Goal: Task Accomplishment & Management: Manage account settings

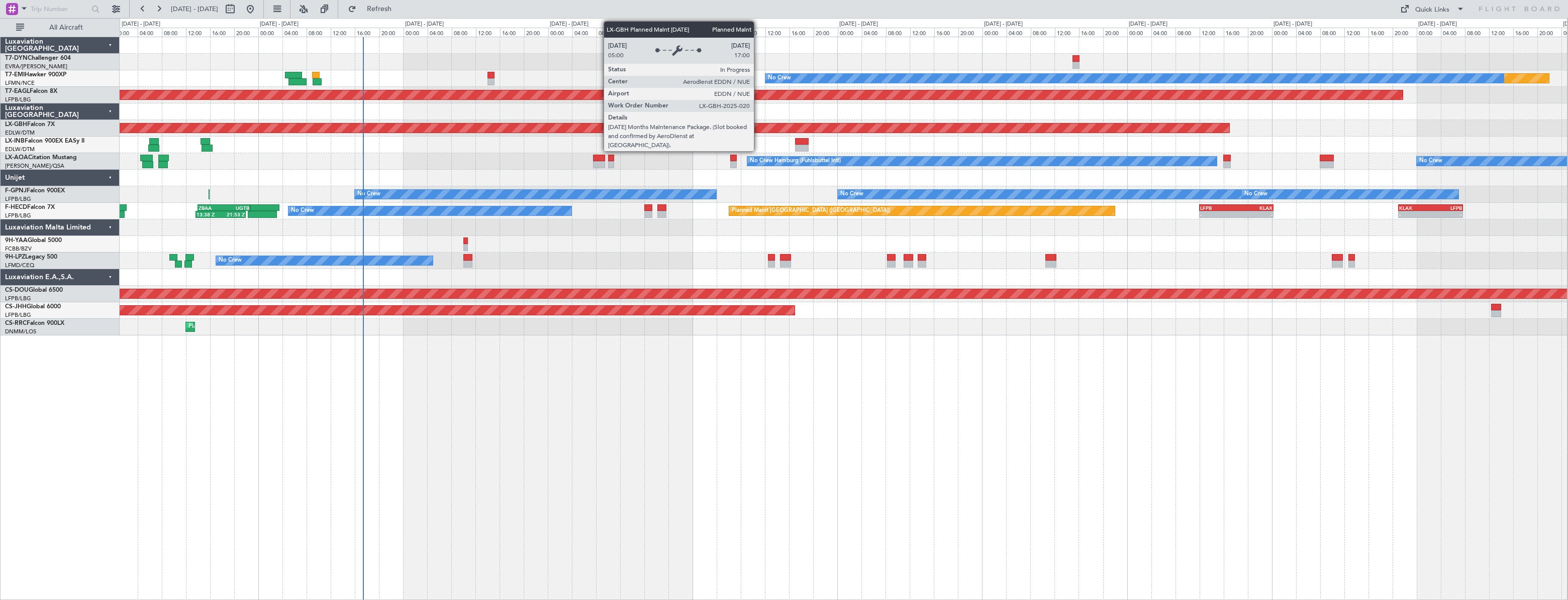
click at [720, 140] on div at bounding box center [843, 145] width 1447 height 17
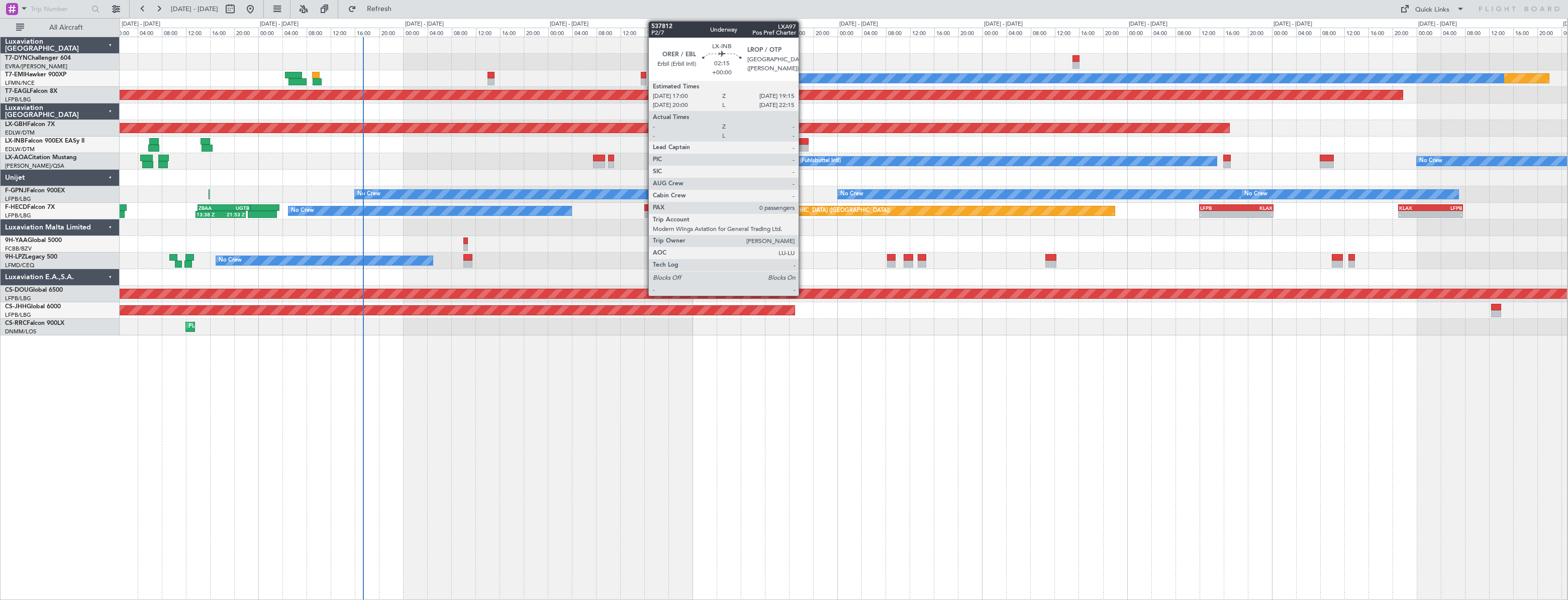
click at [803, 143] on div at bounding box center [802, 142] width 14 height 7
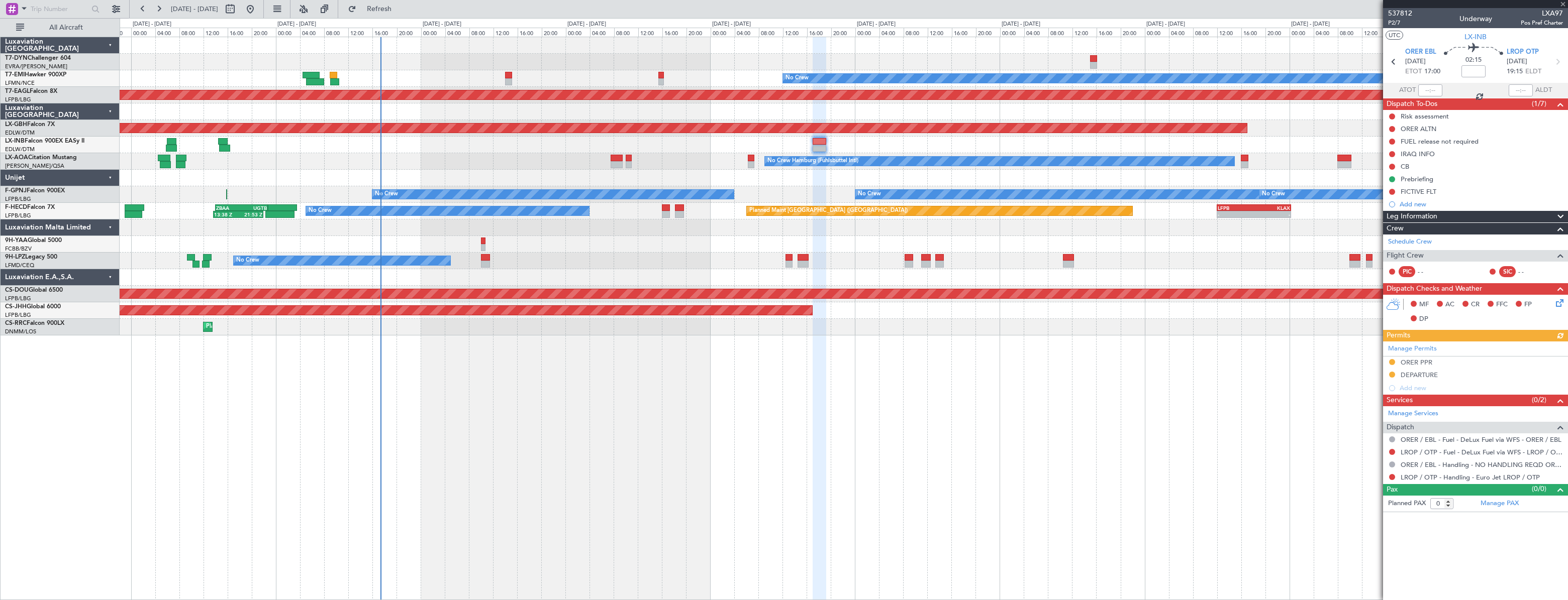
click at [713, 145] on div at bounding box center [843, 145] width 1447 height 17
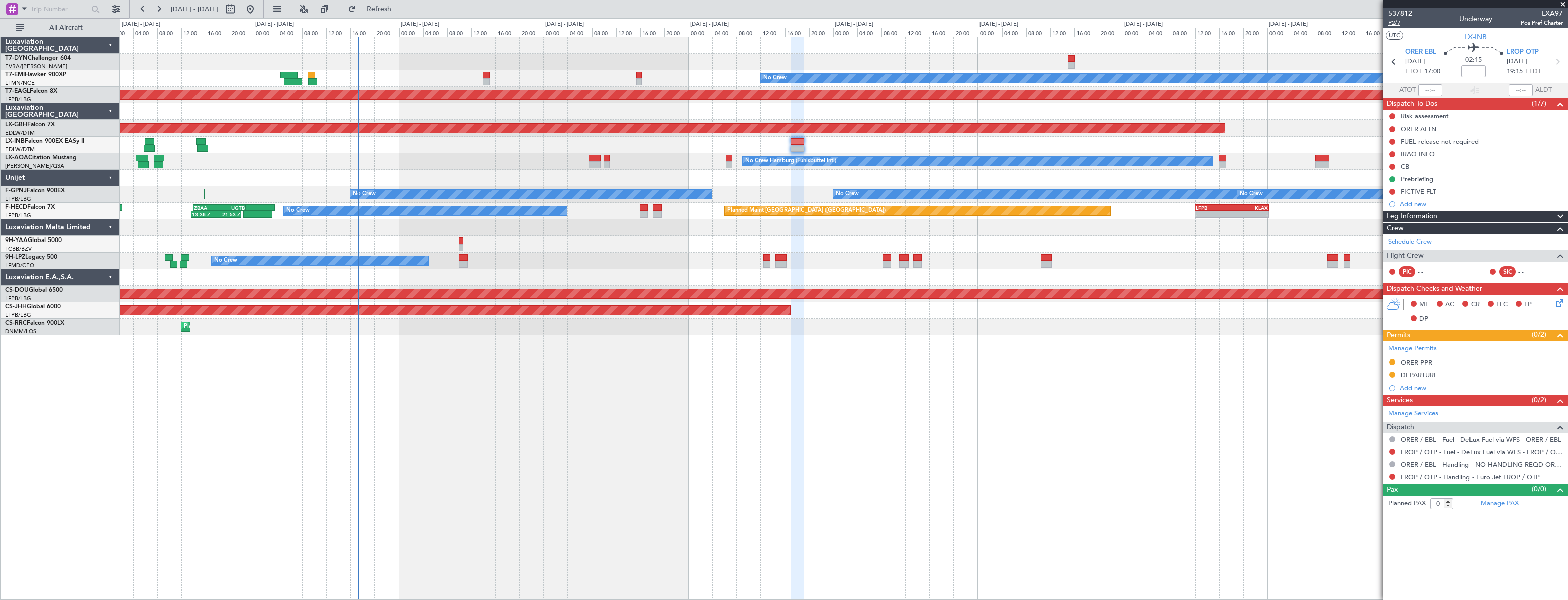
click at [1395, 23] on span "P2/7" at bounding box center [1400, 23] width 24 height 8
click at [385, 13] on button "Refresh" at bounding box center [373, 9] width 60 height 16
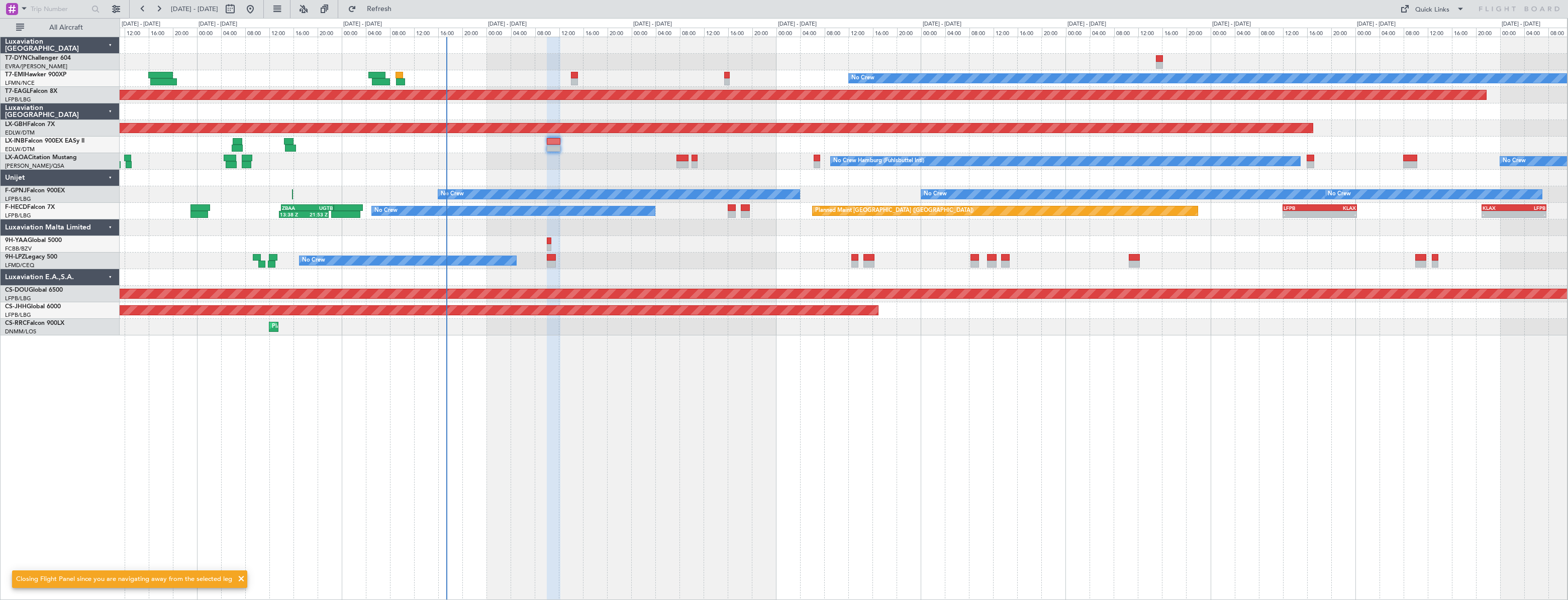
click at [589, 161] on div "No Crew Hamburg (Fuhlsbuttel Intl) No Crew" at bounding box center [843, 162] width 1447 height 17
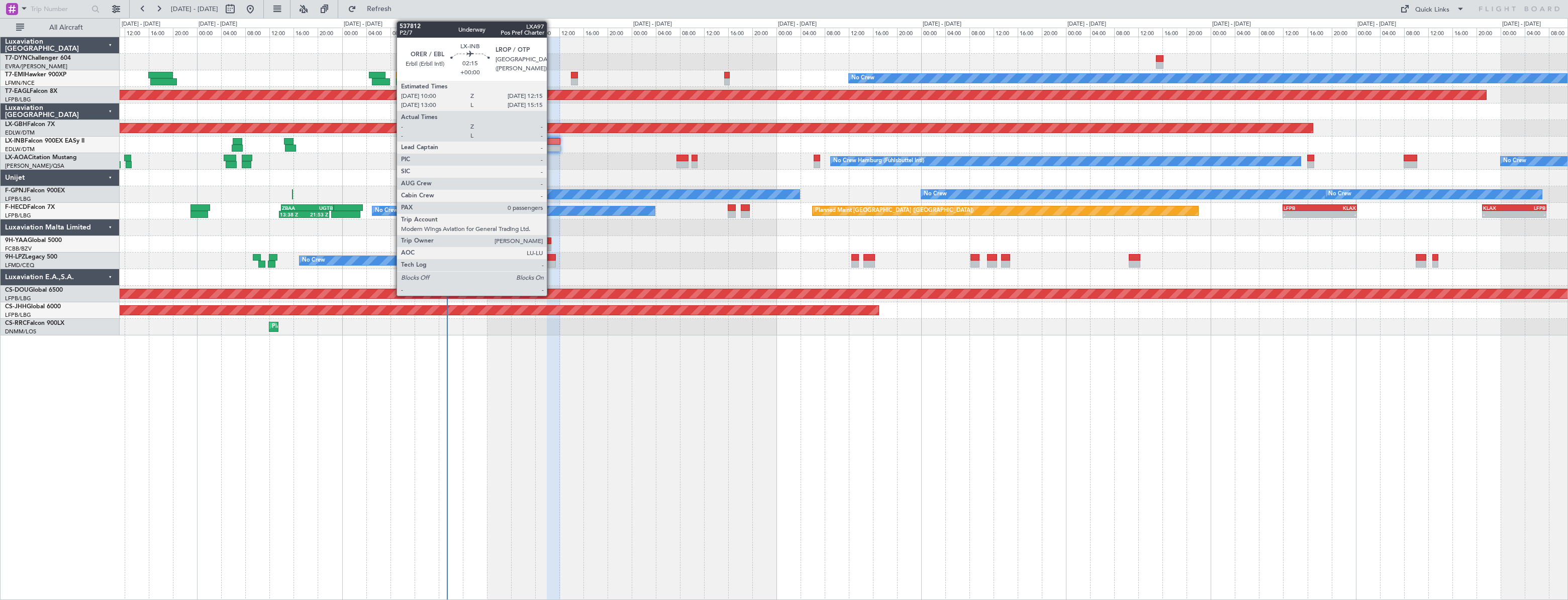
click at [551, 144] on div at bounding box center [554, 142] width 14 height 7
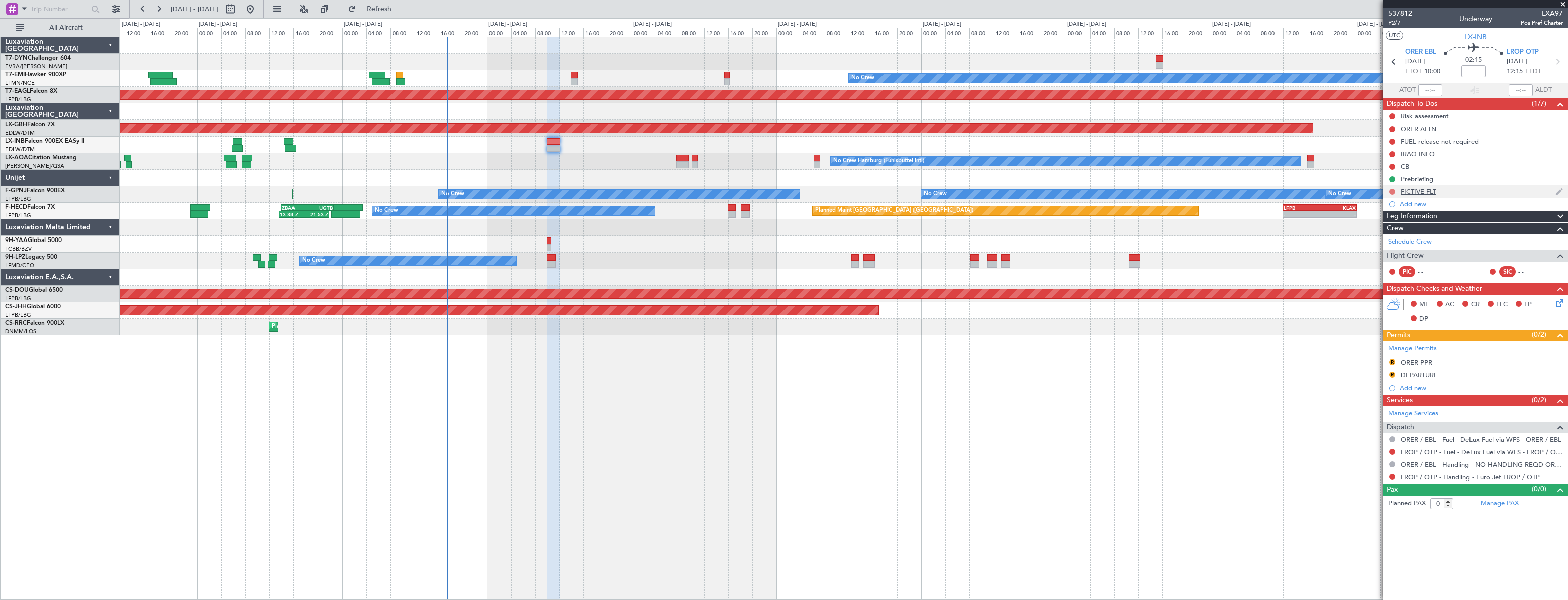
click at [1389, 191] on button at bounding box center [1391, 192] width 6 height 6
click at [1389, 253] on span "Cancelled" at bounding box center [1393, 251] width 29 height 10
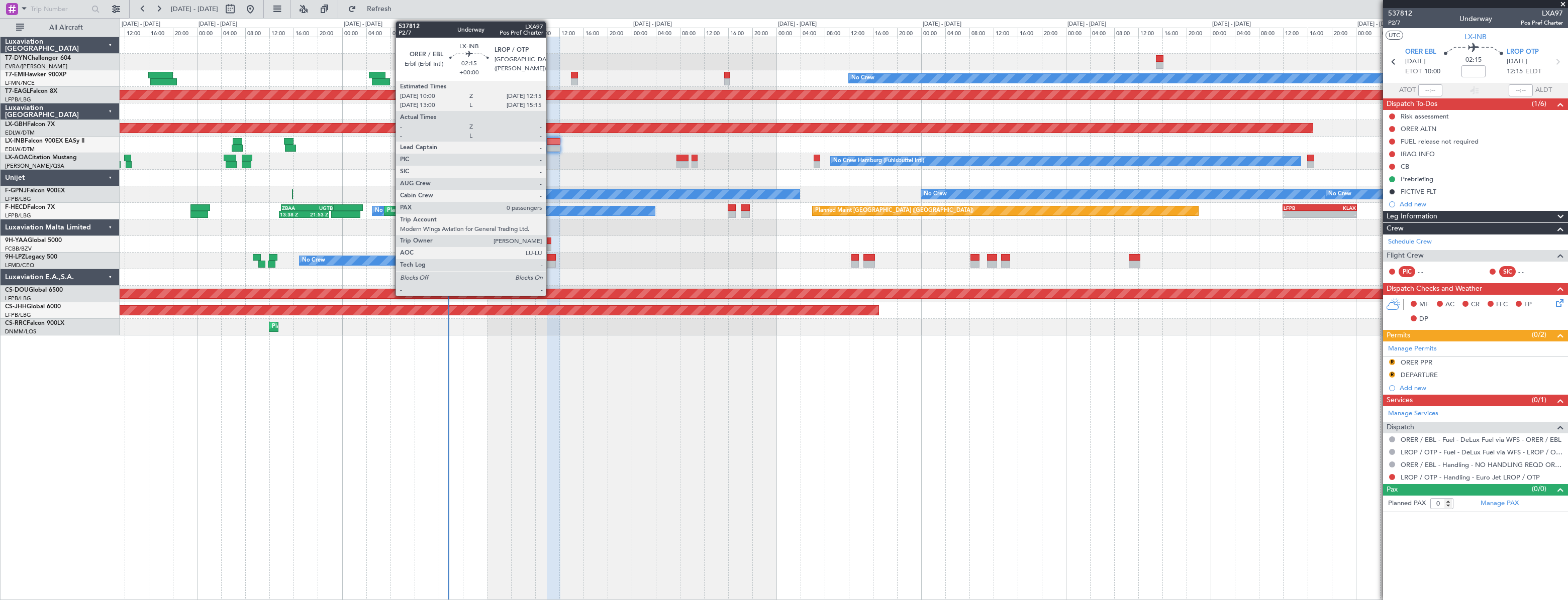
click at [550, 144] on div at bounding box center [554, 142] width 14 height 7
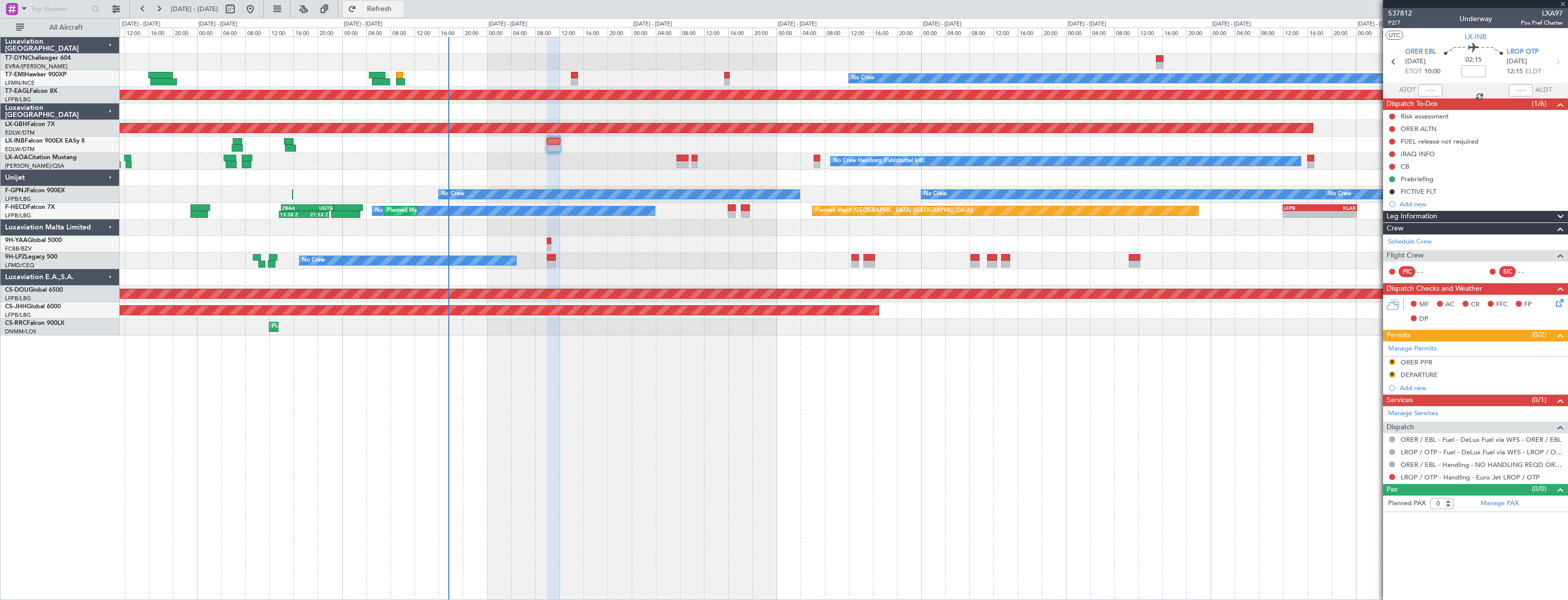
click at [401, 9] on span "Refresh" at bounding box center [379, 9] width 42 height 7
type input "+00:25"
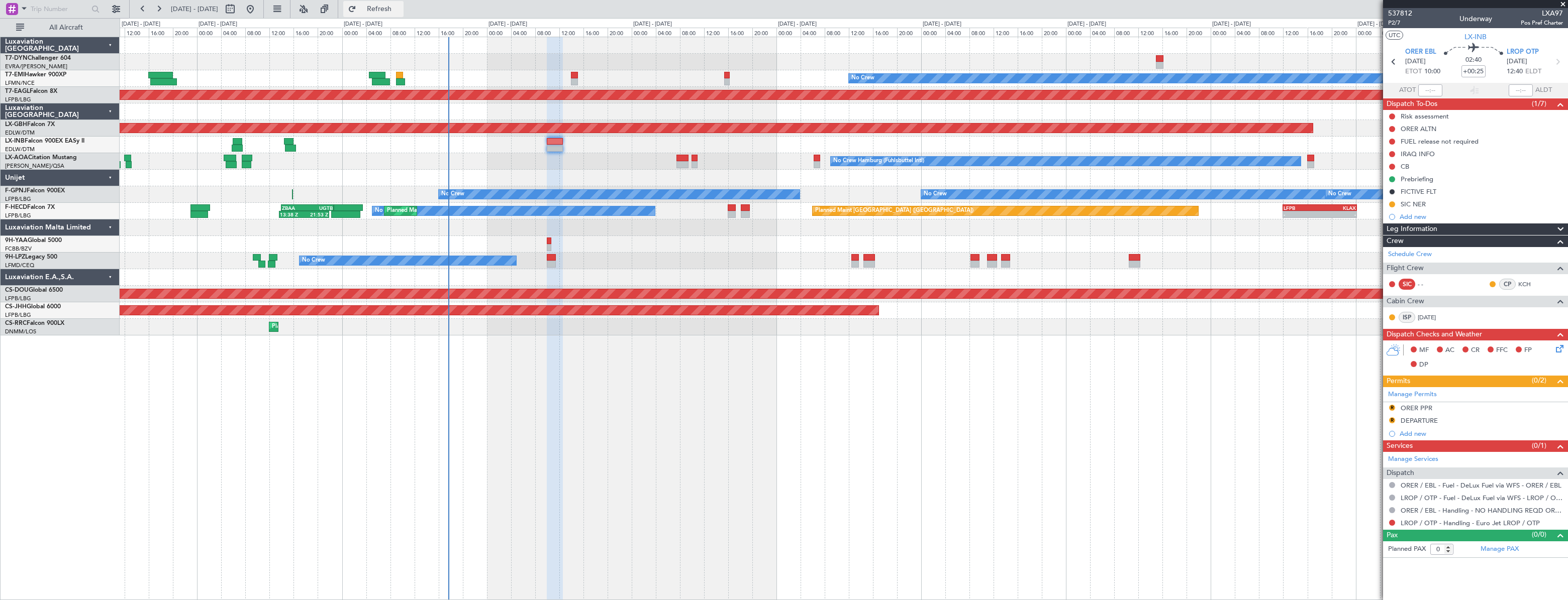
click at [401, 9] on span "Refresh" at bounding box center [379, 9] width 42 height 7
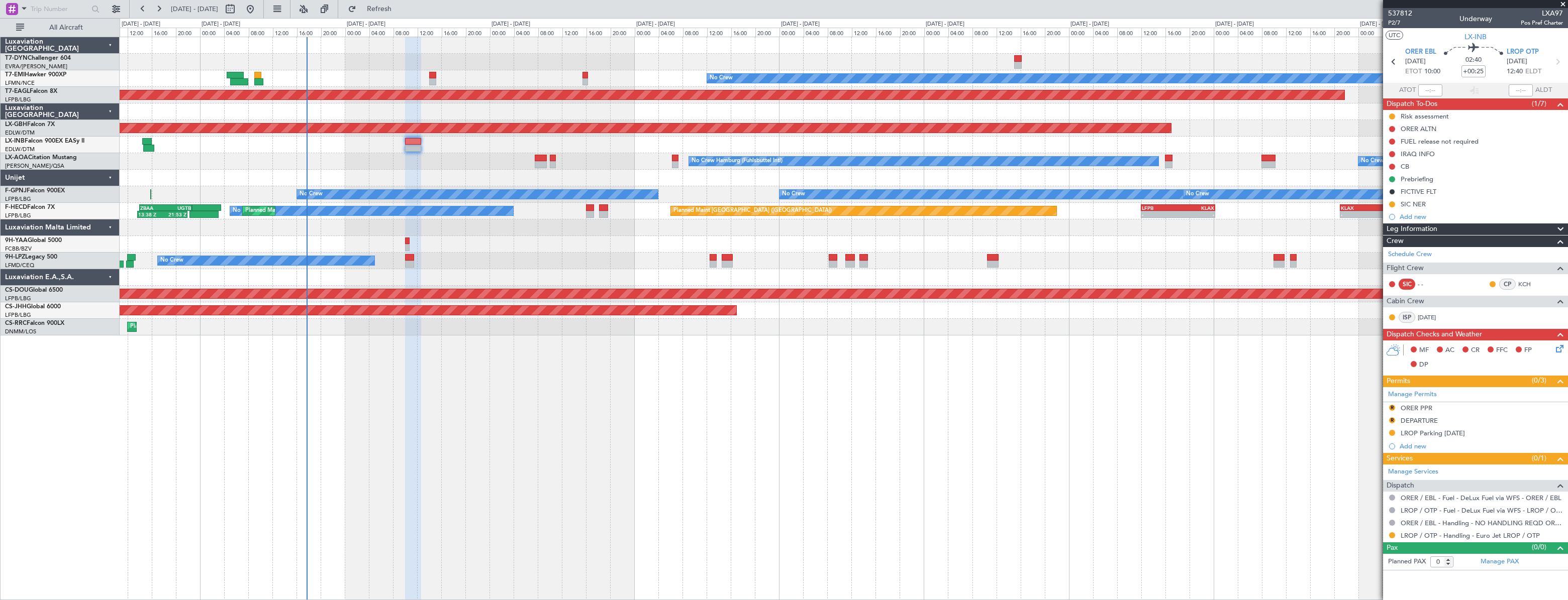
click at [390, 355] on div "Planned Maint No Crew Planned Maint [GEOGRAPHIC_DATA] (Al Maktoum Intl) Planned…" at bounding box center [843, 318] width 1448 height 564
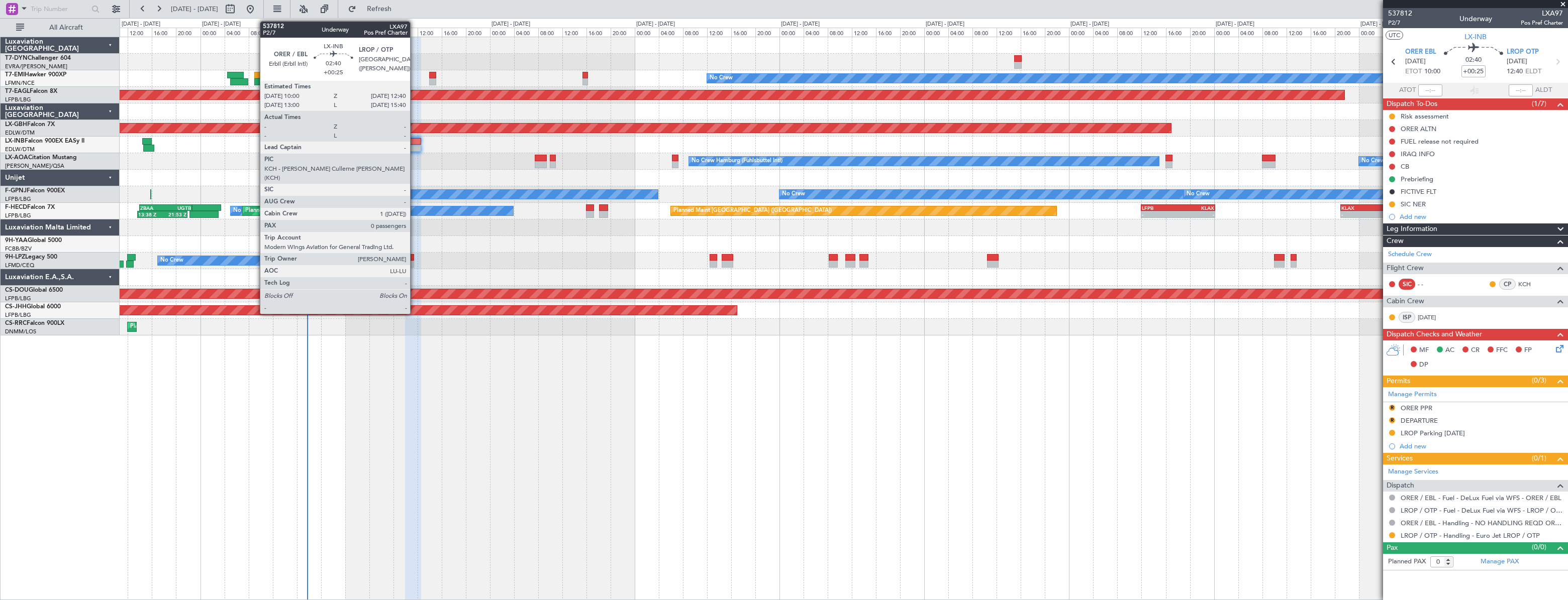
click at [414, 143] on div at bounding box center [413, 142] width 17 height 7
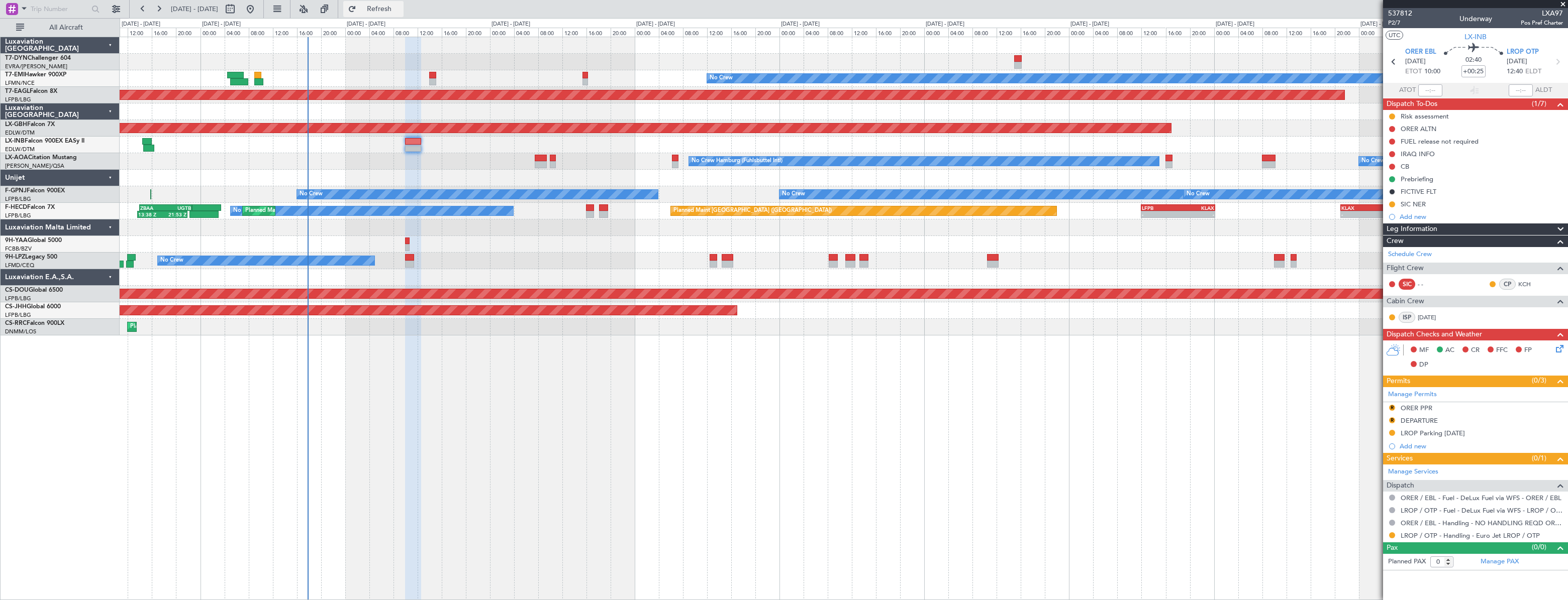
click at [403, 12] on button "Refresh" at bounding box center [373, 9] width 60 height 16
click at [401, 10] on span "Refresh" at bounding box center [379, 9] width 42 height 7
click at [1394, 9] on span "537812" at bounding box center [1400, 13] width 24 height 10
click at [1390, 116] on button at bounding box center [1391, 116] width 6 height 6
click at [1387, 163] on span "Completed" at bounding box center [1395, 160] width 33 height 10
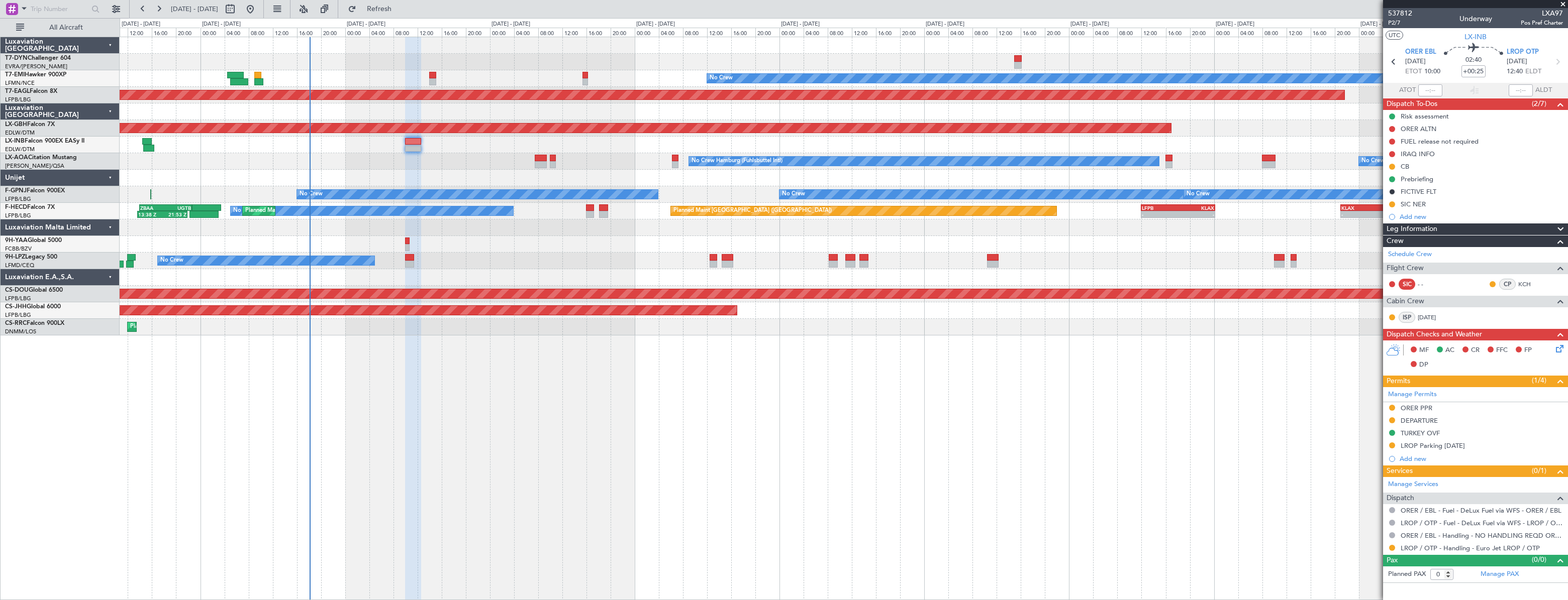
click at [386, 17] on button "Refresh" at bounding box center [373, 9] width 60 height 16
click at [388, 10] on button "Refreshing..." at bounding box center [373, 9] width 60 height 16
click at [388, 10] on button "Refresh" at bounding box center [373, 9] width 60 height 16
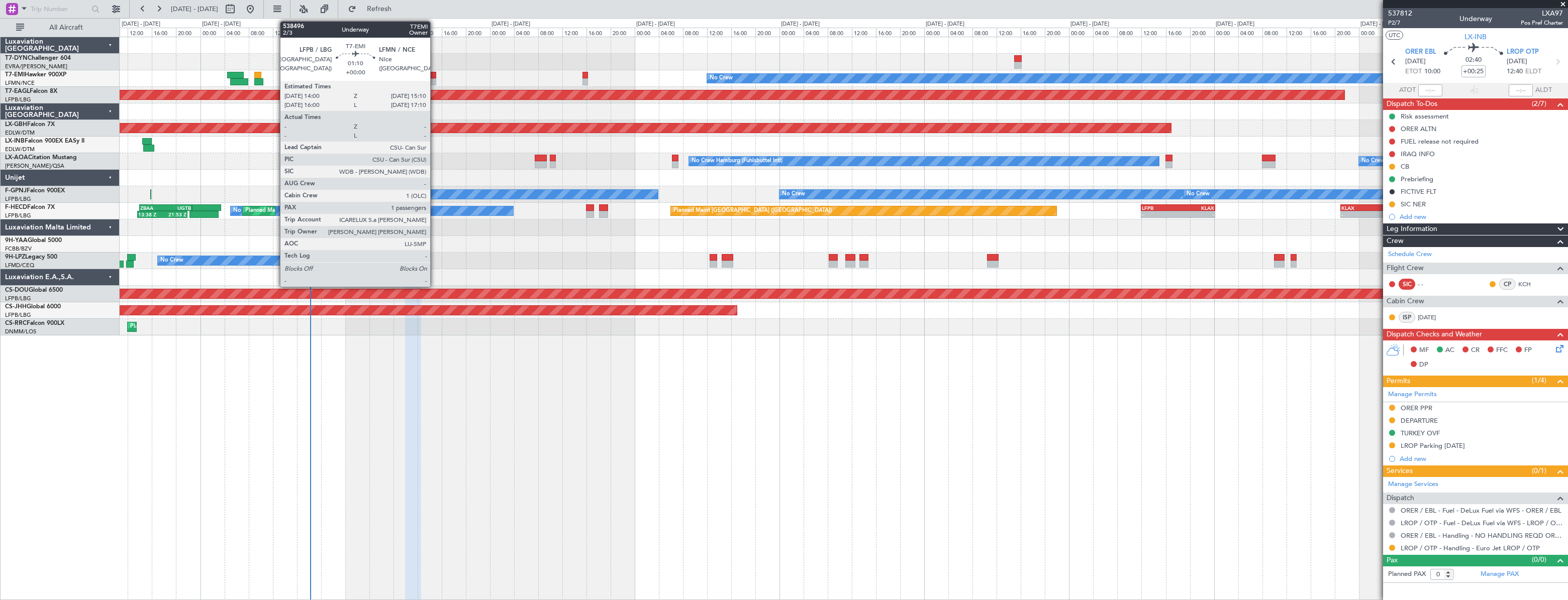
click at [435, 77] on div at bounding box center [433, 75] width 8 height 7
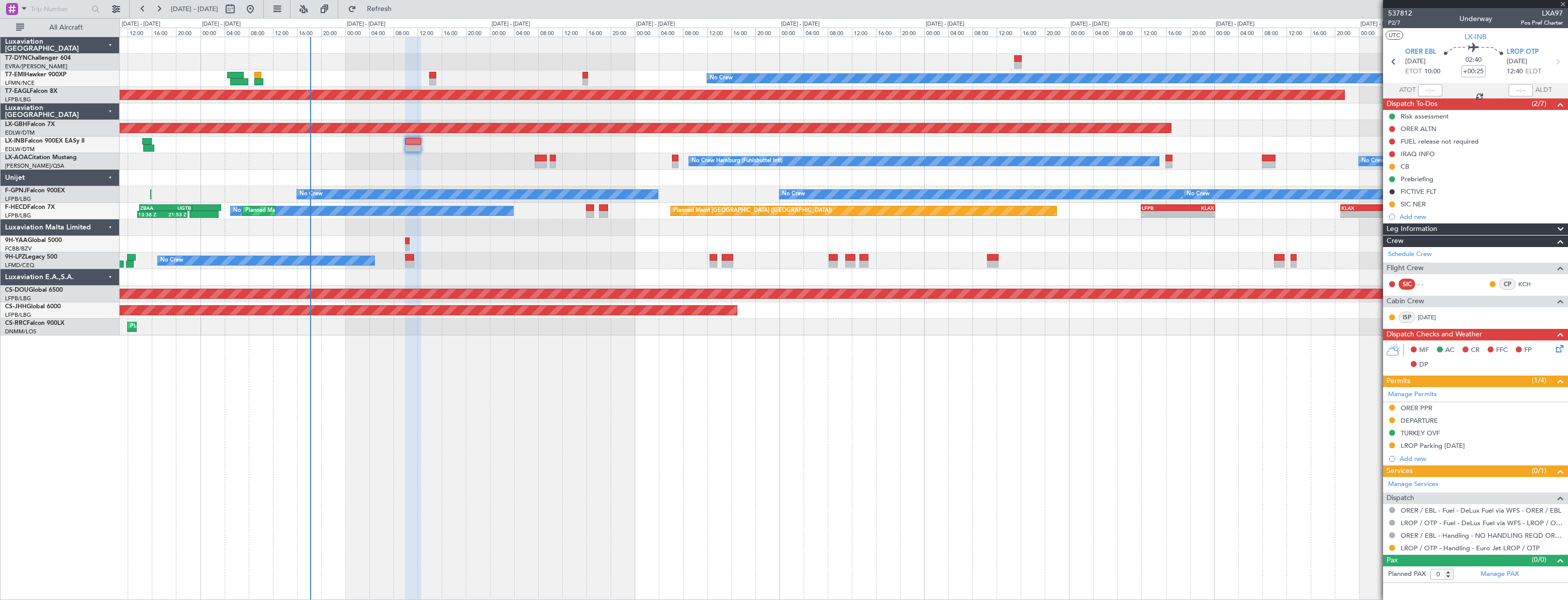
type input "1"
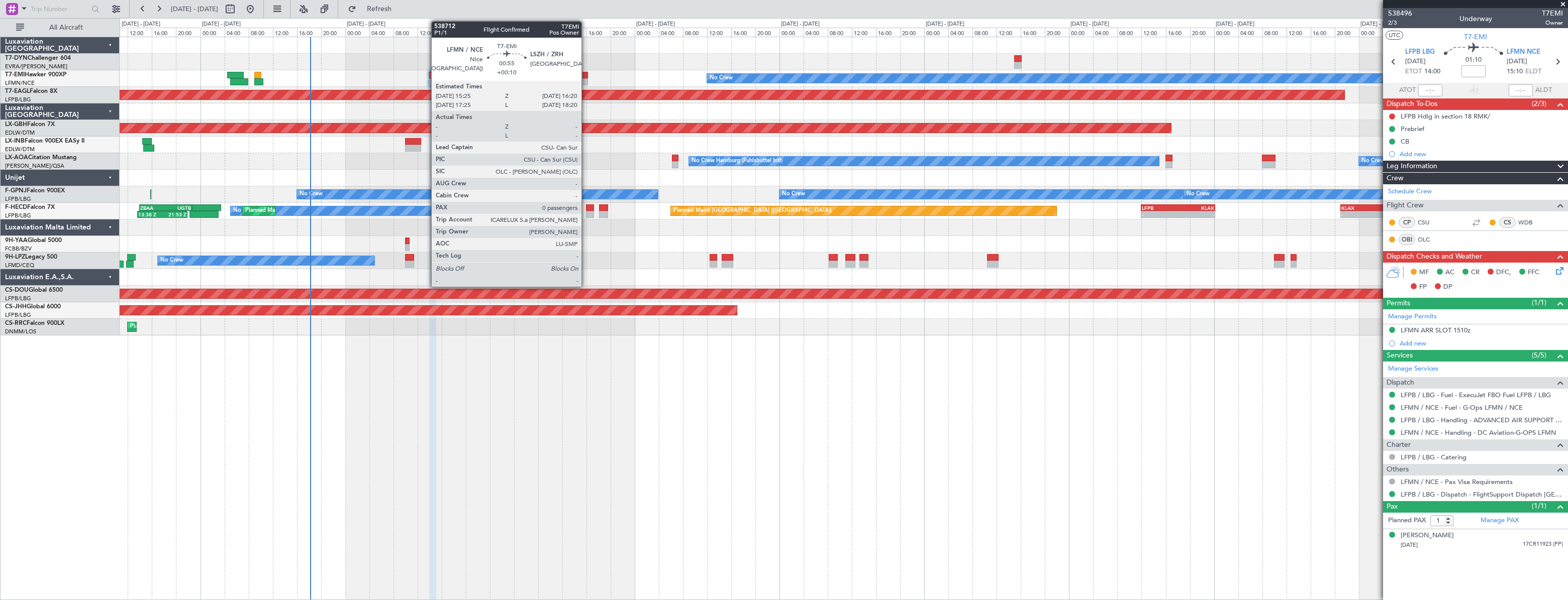
click at [586, 75] on div at bounding box center [585, 75] width 6 height 7
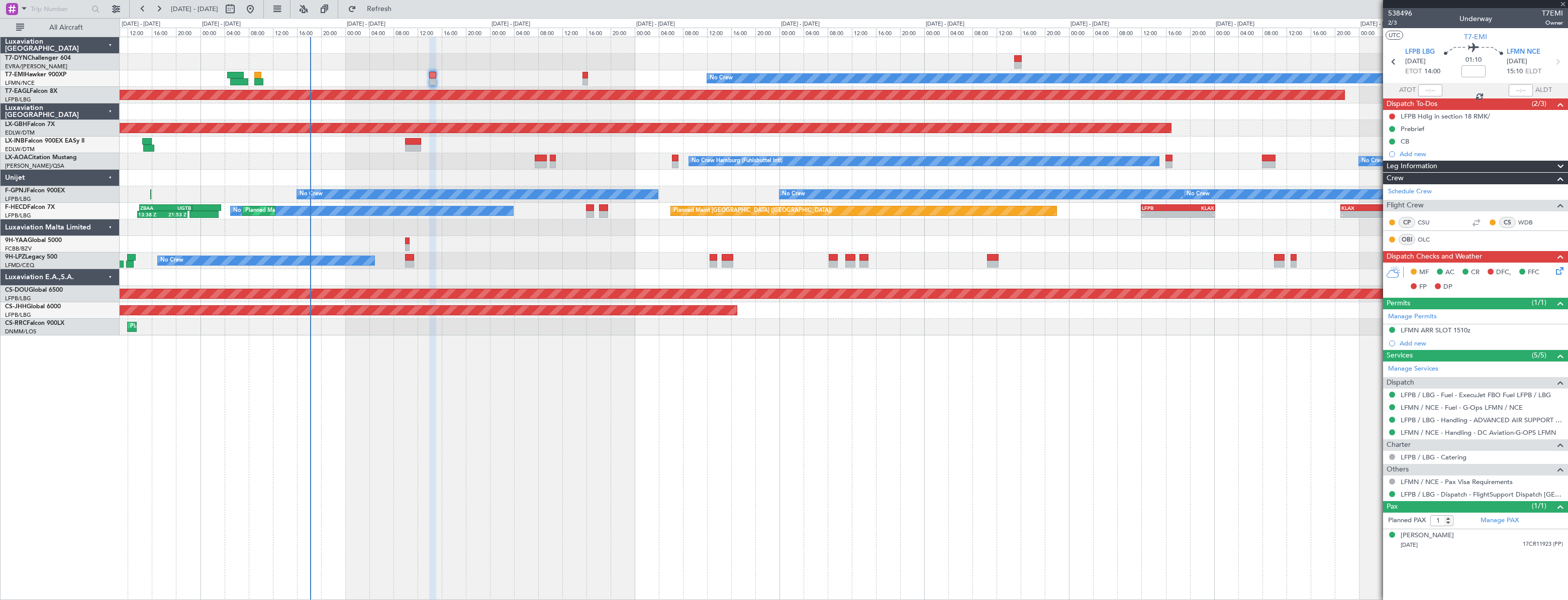
type input "+00:10"
type input "0"
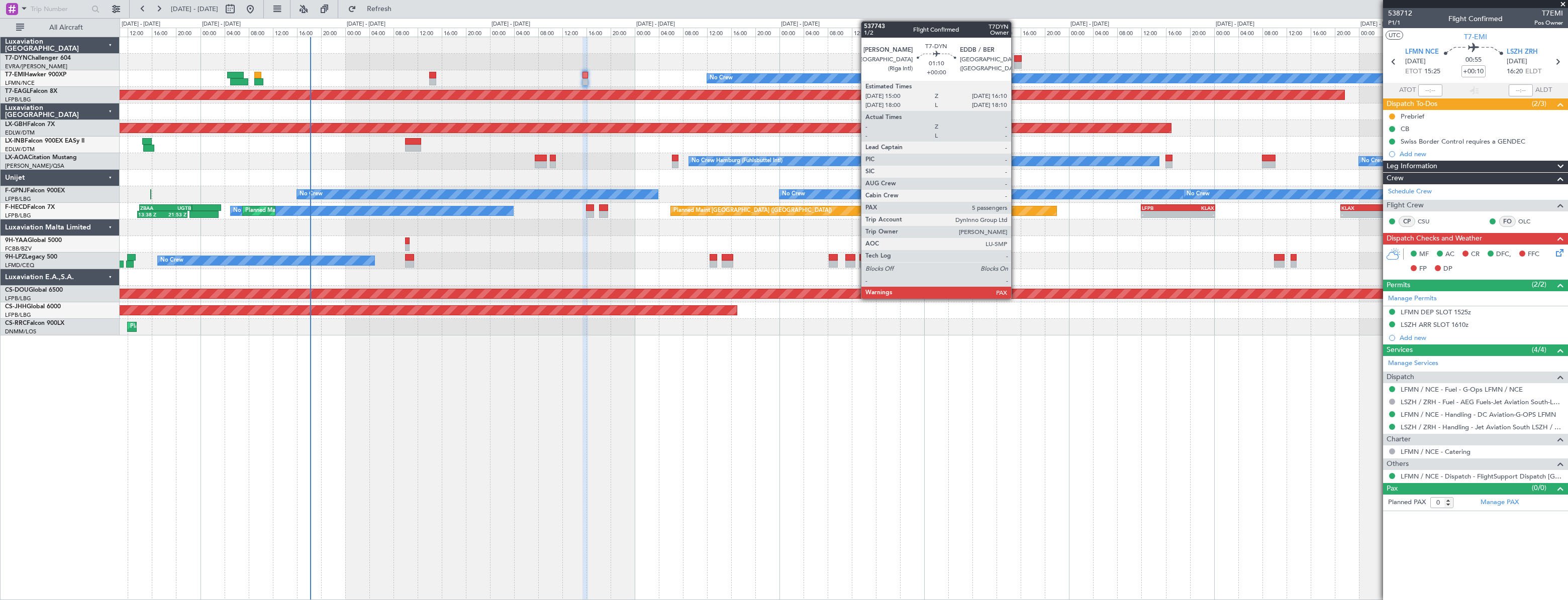
click at [1015, 56] on div at bounding box center [1018, 58] width 8 height 7
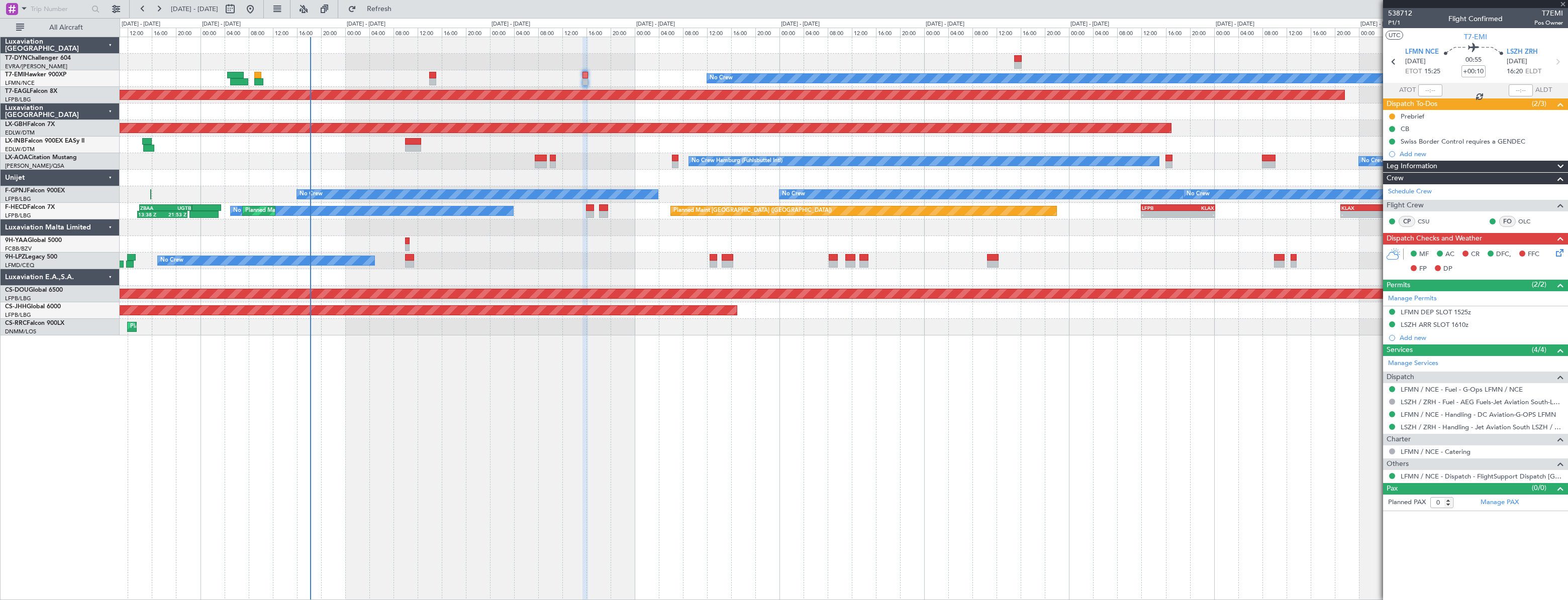
type input "5"
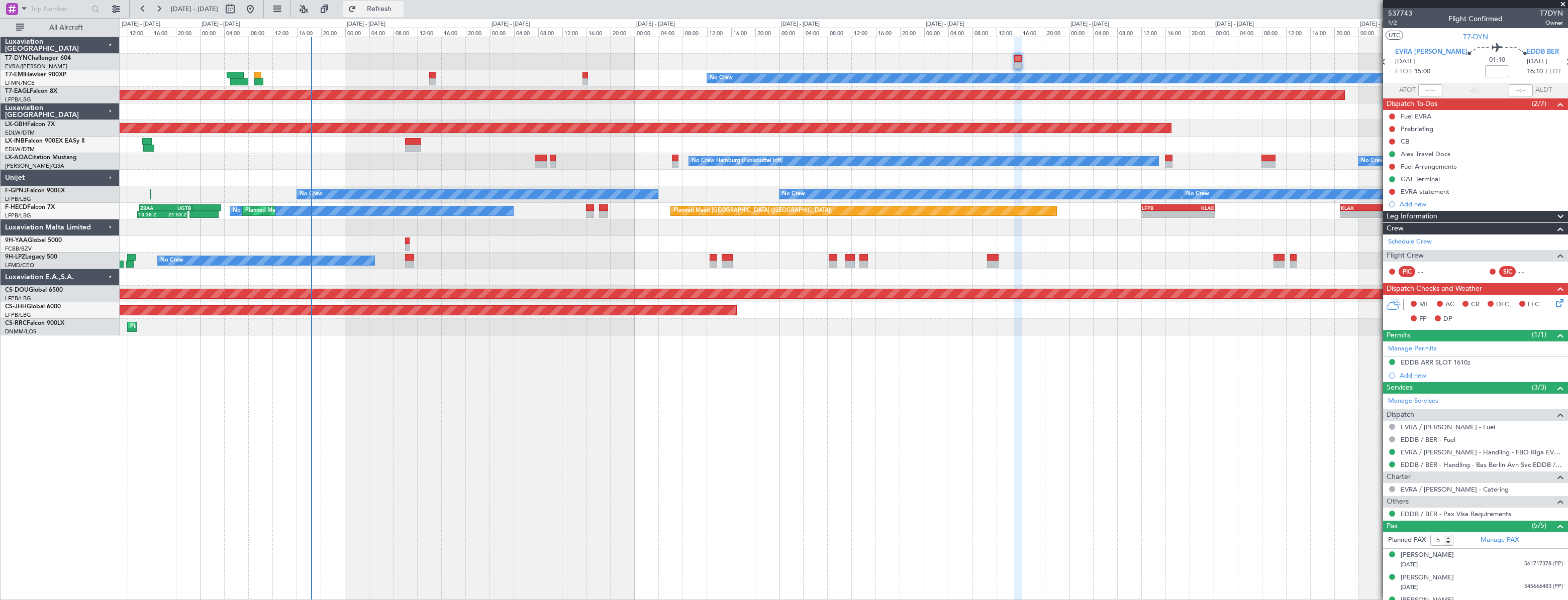
click at [403, 1] on button "Refresh" at bounding box center [373, 9] width 60 height 16
click at [415, 136] on div at bounding box center [843, 145] width 1447 height 17
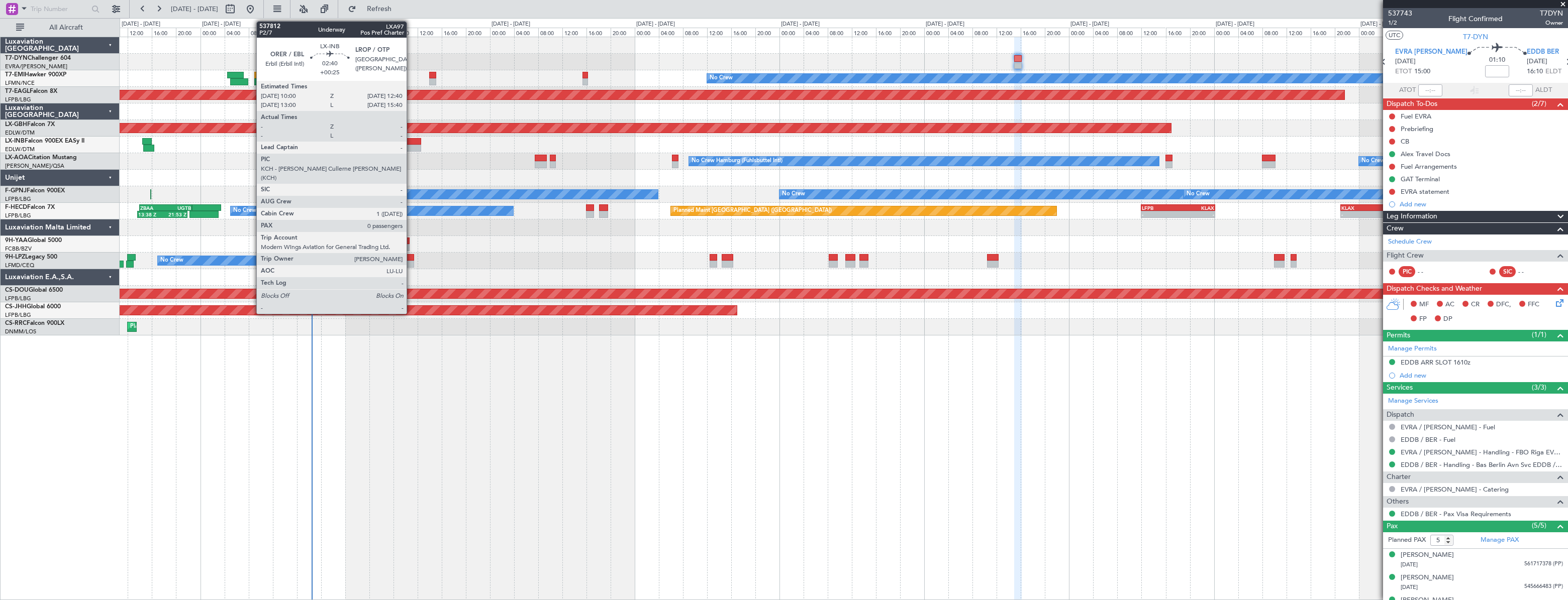
click at [411, 142] on div at bounding box center [413, 142] width 17 height 7
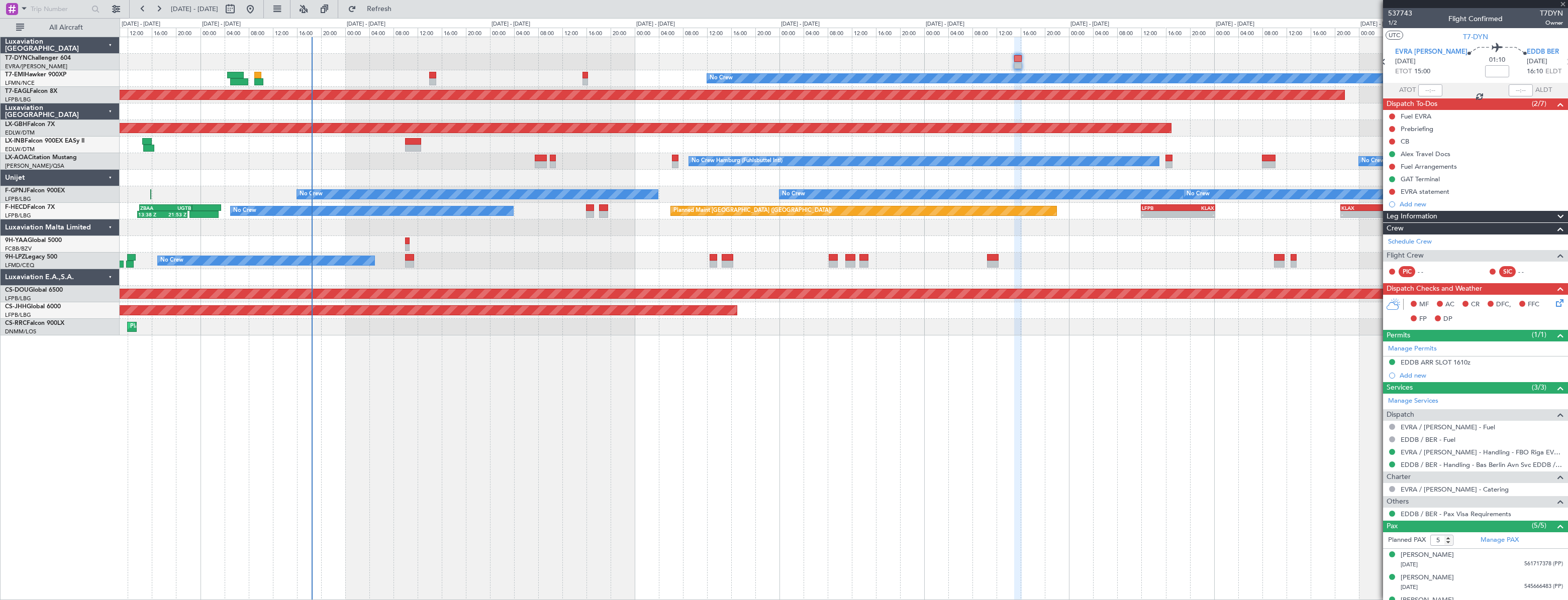
type input "+00:25"
type input "0"
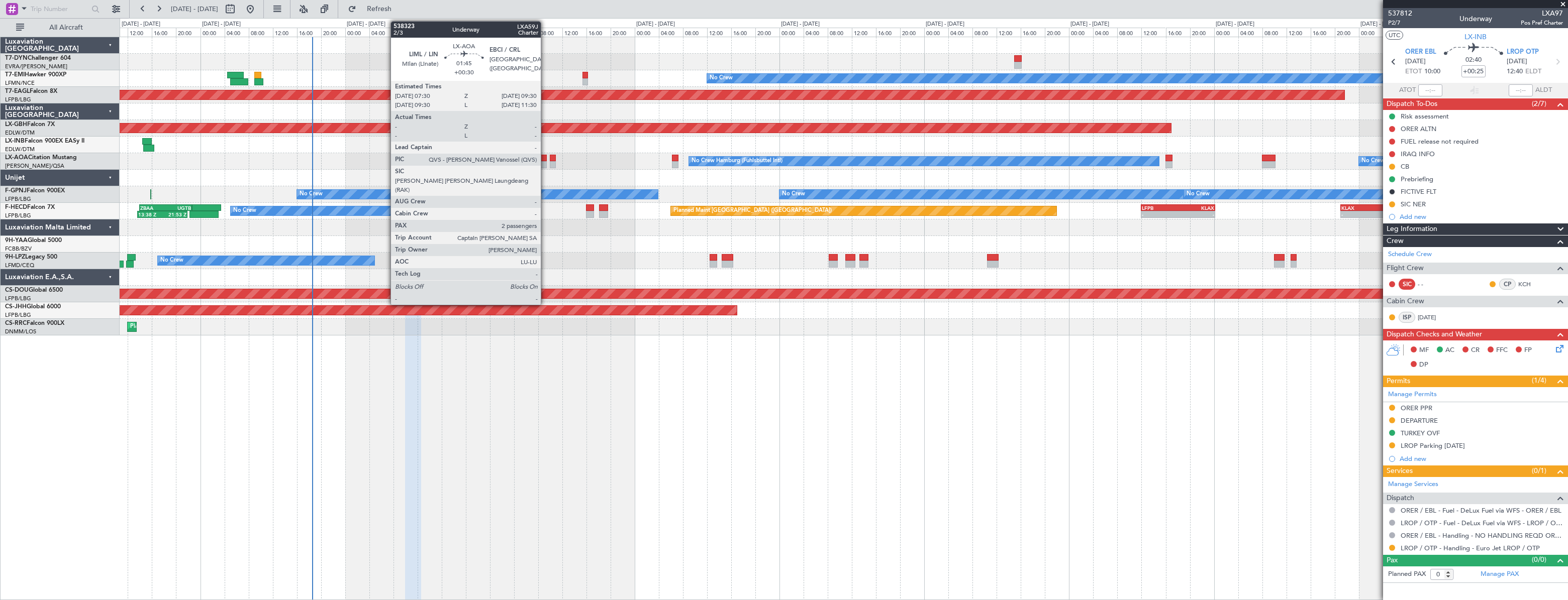
click at [545, 157] on div at bounding box center [540, 158] width 12 height 7
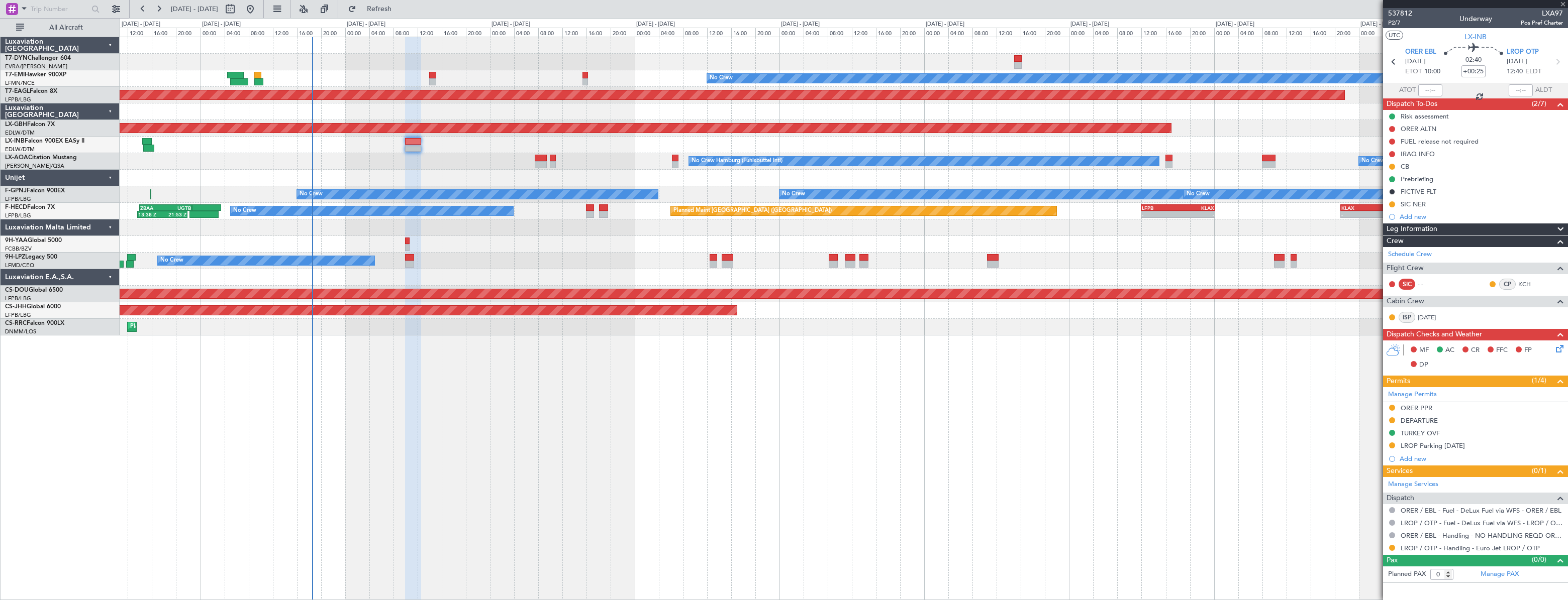
type input "+00:30"
type input "2"
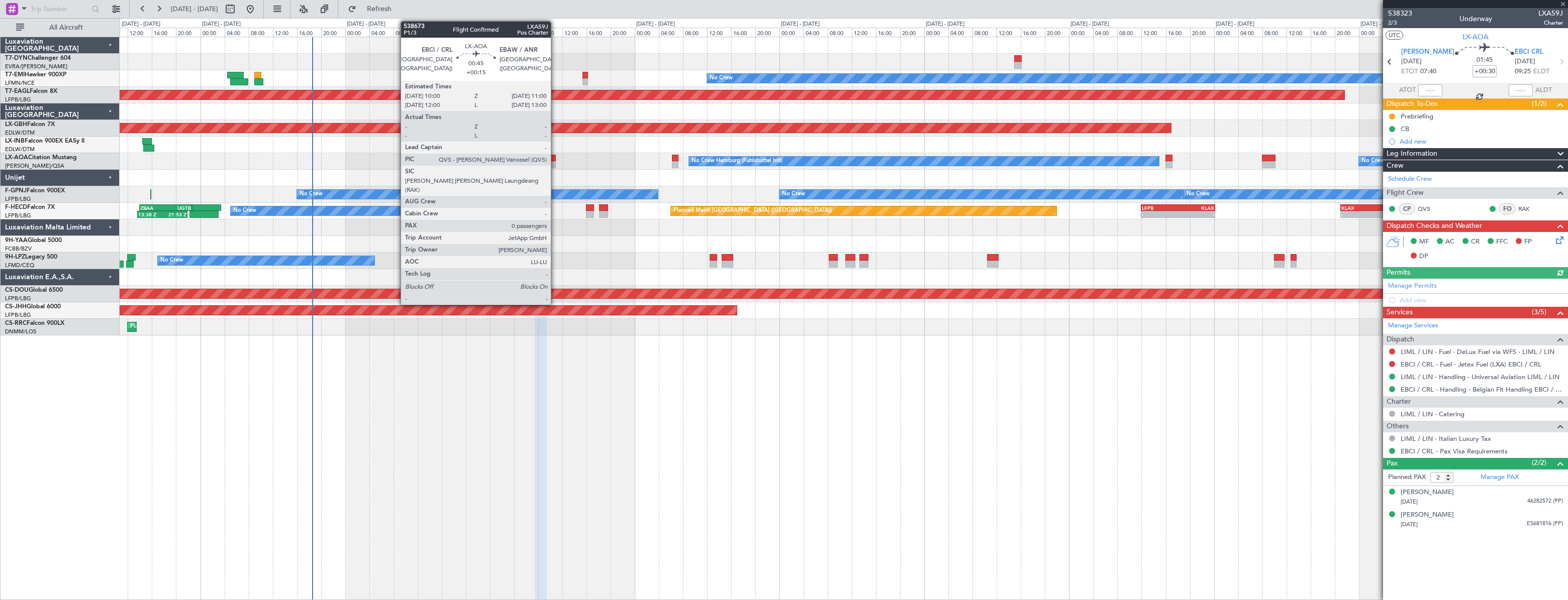
click at [555, 156] on div at bounding box center [553, 158] width 6 height 7
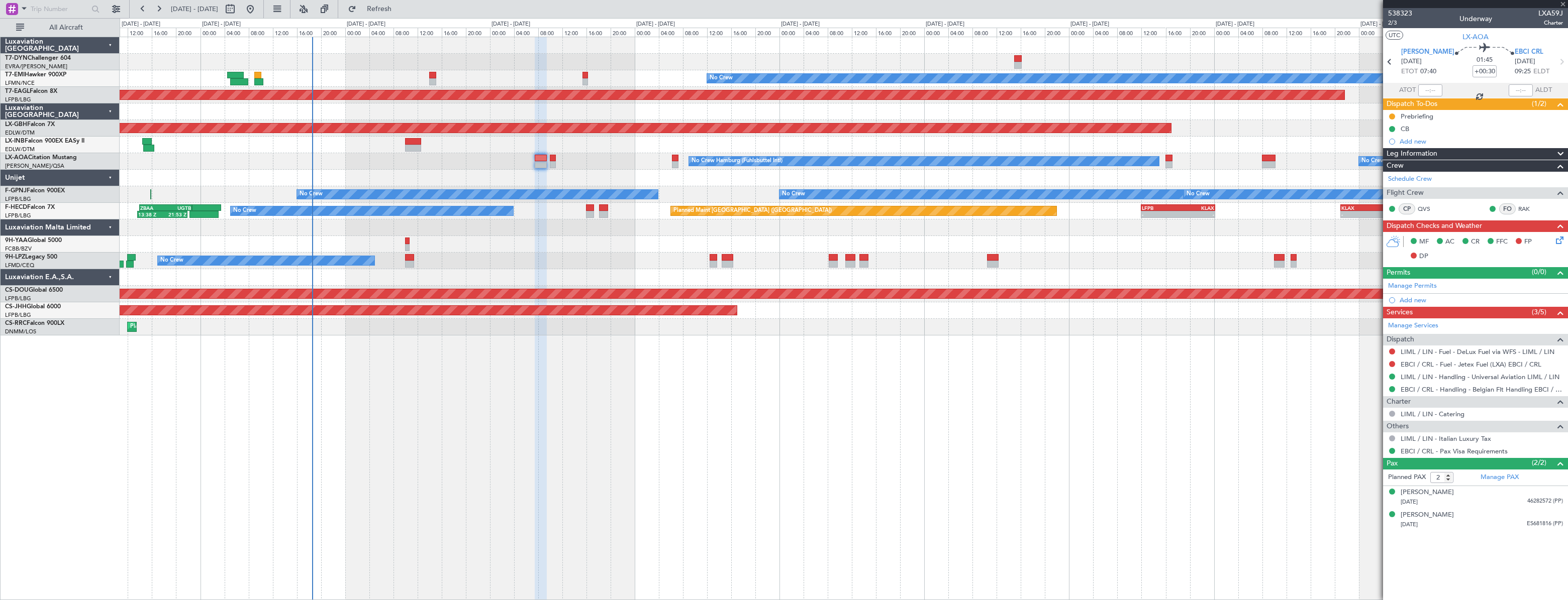
type input "+00:15"
type input "0"
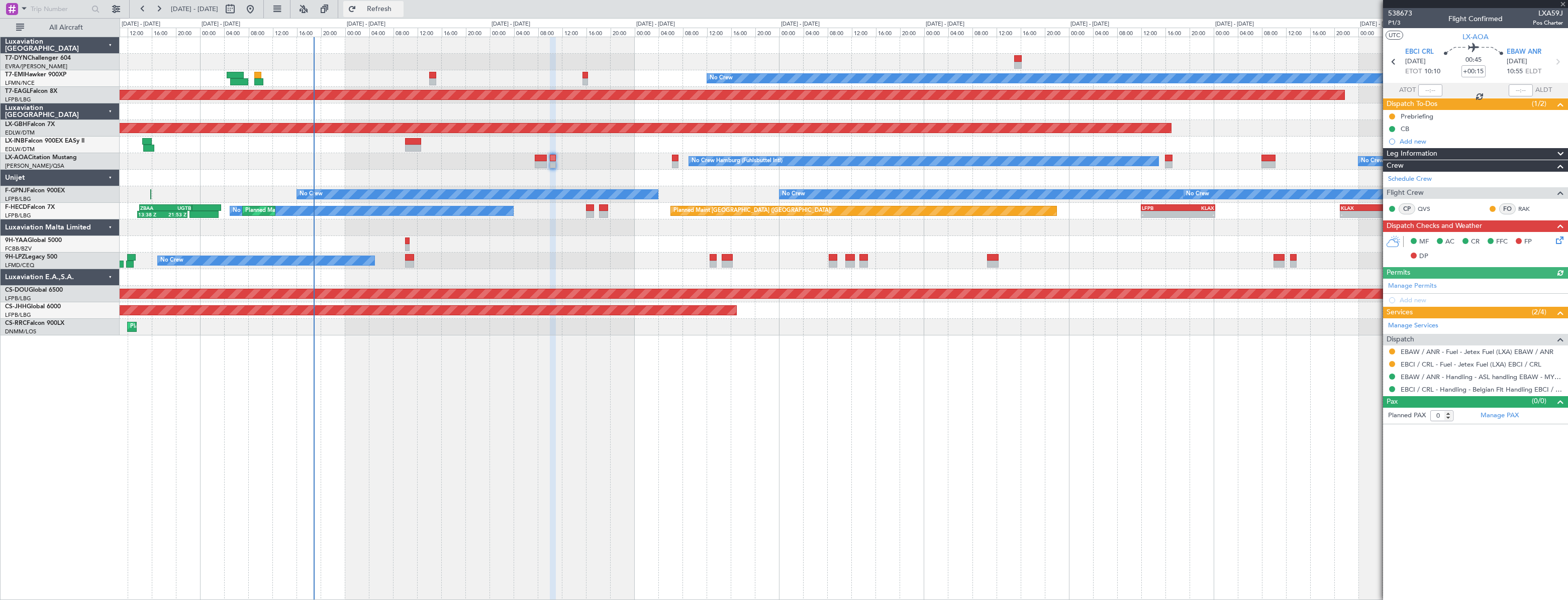
click at [399, 6] on span "Refresh" at bounding box center [379, 9] width 42 height 7
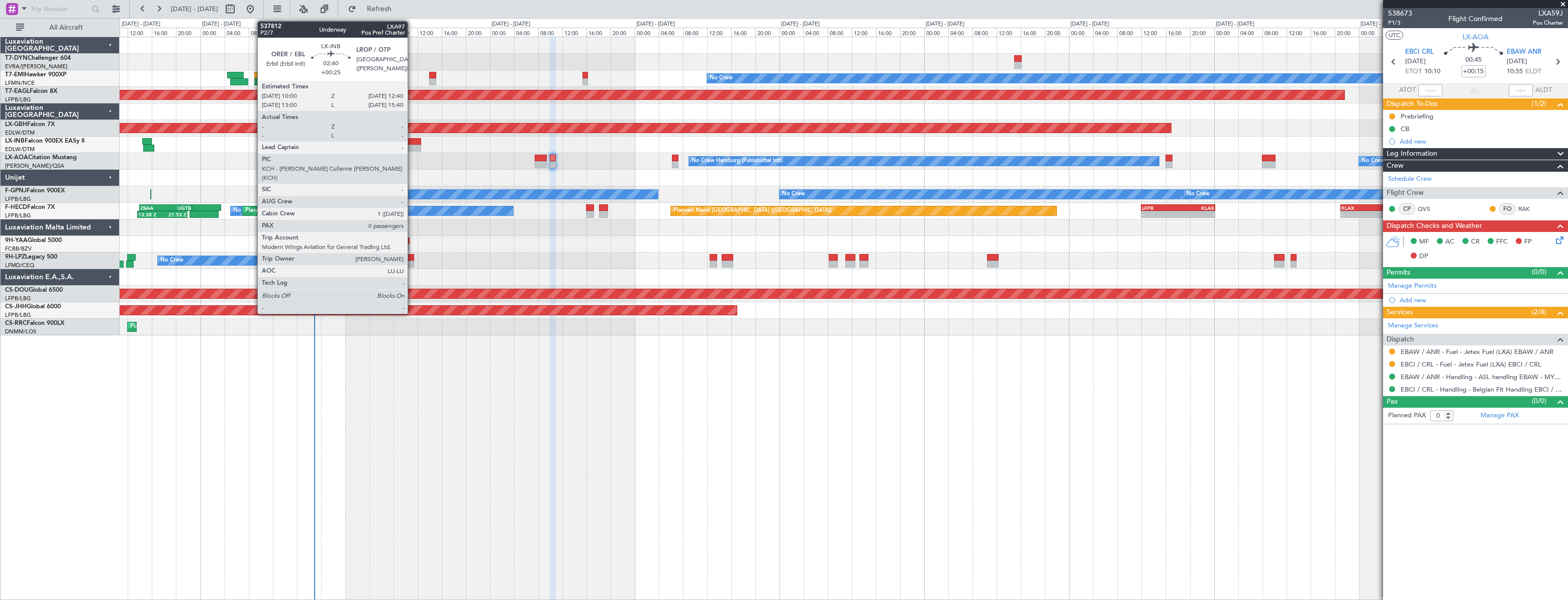
click at [412, 145] on div at bounding box center [413, 148] width 17 height 7
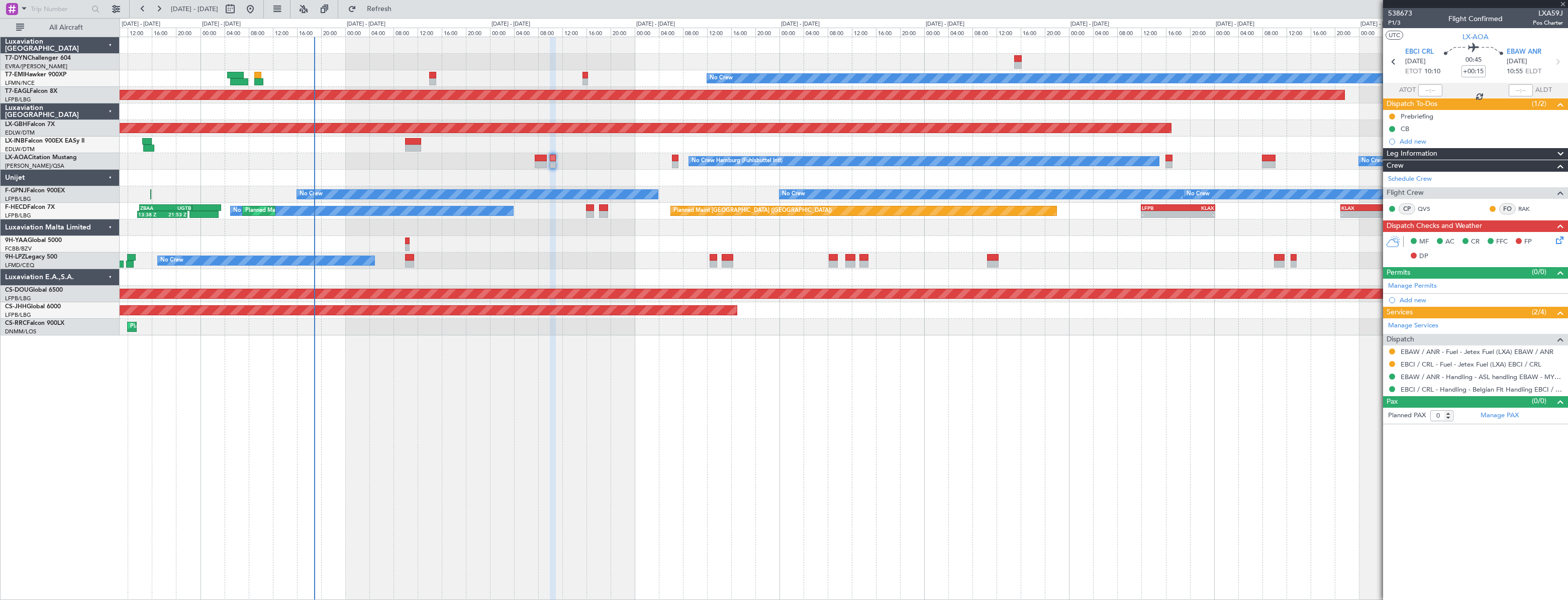
type input "+00:25"
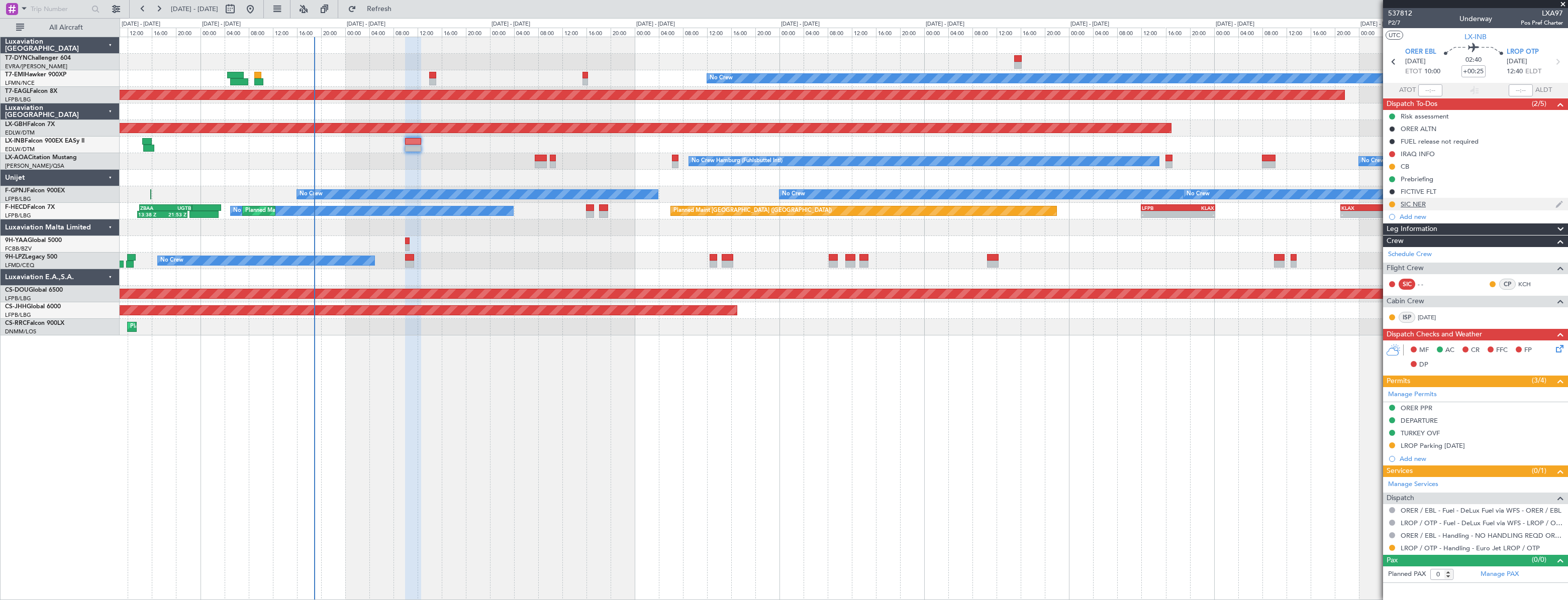
click at [1449, 205] on div "SIC NER" at bounding box center [1475, 204] width 185 height 12
